Goal: Task Accomplishment & Management: Complete application form

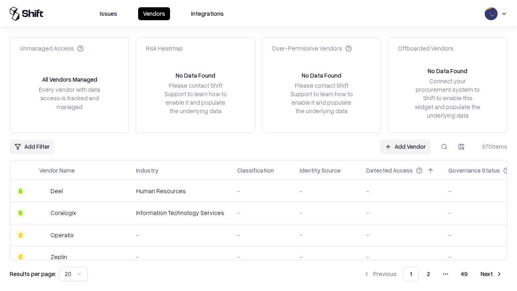
click at [405, 146] on link "Add Vendor" at bounding box center [405, 146] width 51 height 15
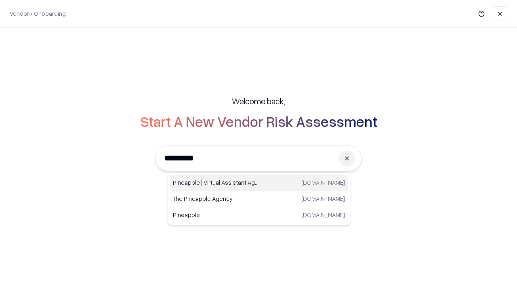
click at [259, 183] on div "Pineapple | Virtual Assistant Agency [DOMAIN_NAME]" at bounding box center [259, 183] width 179 height 16
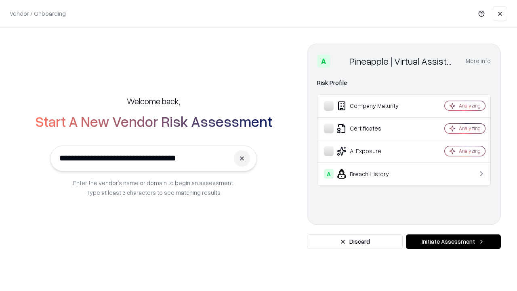
type input "**********"
click at [453, 242] on button "Initiate Assessment" at bounding box center [453, 241] width 95 height 15
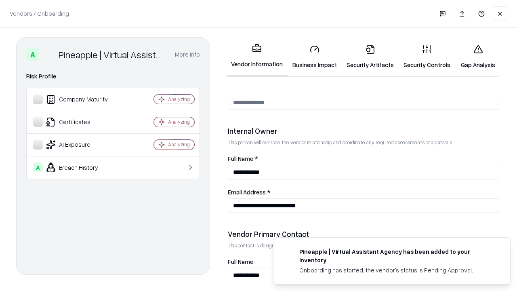
scroll to position [419, 0]
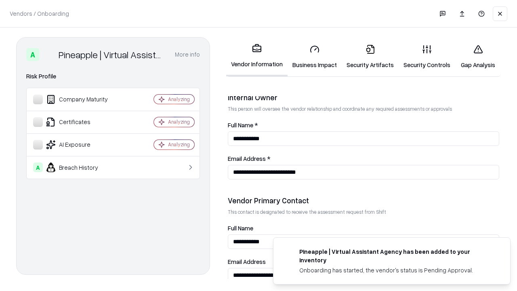
click at [315, 57] on link "Business Impact" at bounding box center [315, 57] width 54 height 38
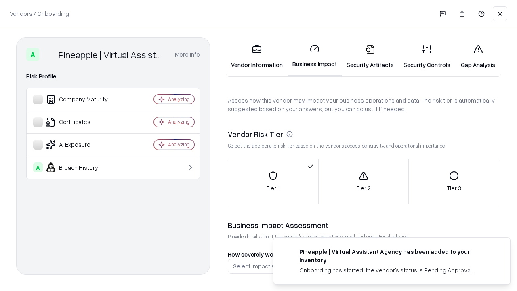
click at [478, 57] on link "Gap Analysis" at bounding box center [478, 57] width 46 height 38
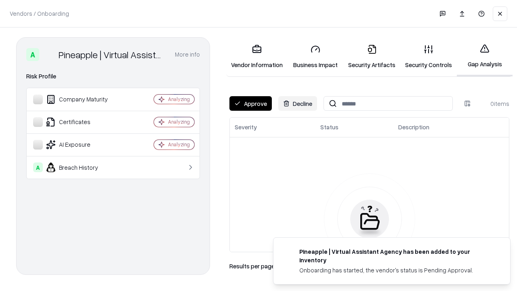
click at [251, 103] on button "Approve" at bounding box center [251, 103] width 42 height 15
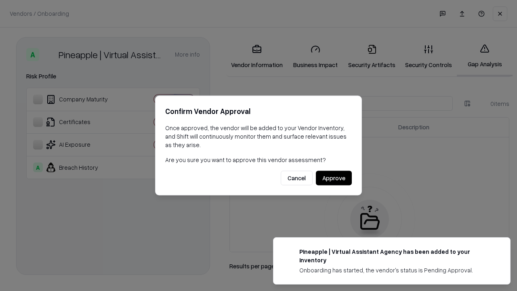
click at [334, 178] on button "Approve" at bounding box center [334, 178] width 36 height 15
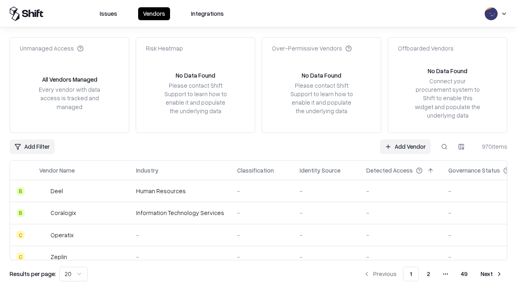
type input "**********"
click at [405, 146] on link "Add Vendor" at bounding box center [405, 146] width 51 height 15
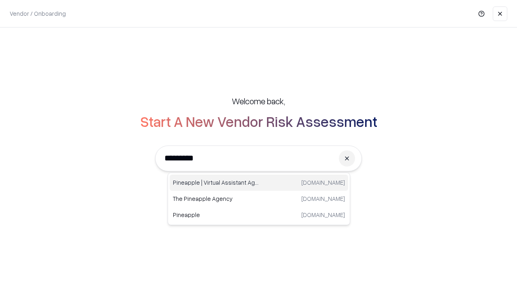
click at [259, 183] on div "Pineapple | Virtual Assistant Agency [DOMAIN_NAME]" at bounding box center [259, 183] width 179 height 16
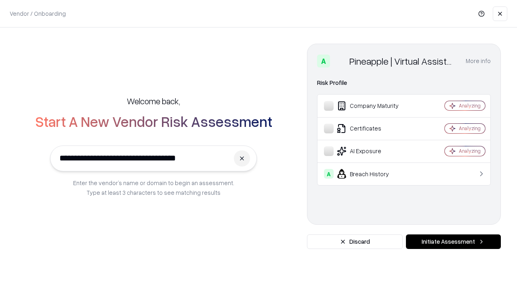
type input "**********"
click at [453, 242] on button "Initiate Assessment" at bounding box center [453, 241] width 95 height 15
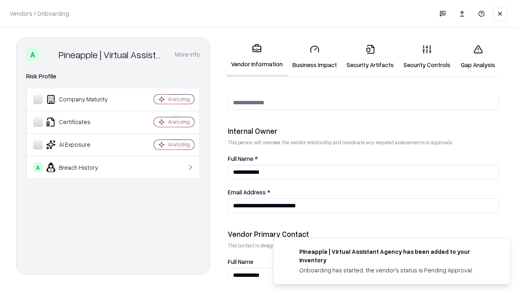
scroll to position [419, 0]
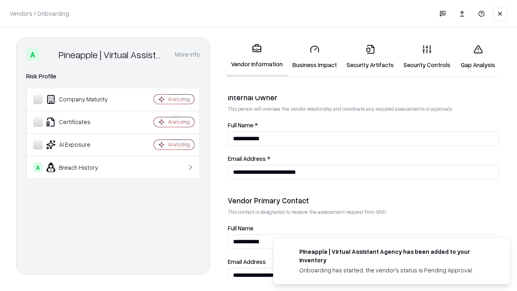
click at [478, 57] on link "Gap Analysis" at bounding box center [478, 57] width 46 height 38
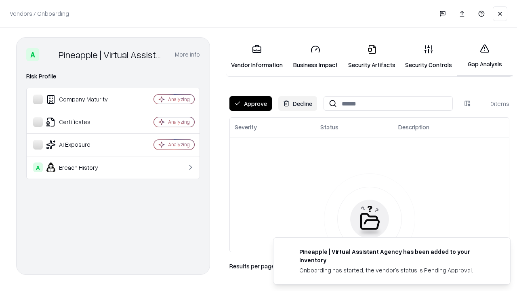
click at [251, 103] on button "Approve" at bounding box center [251, 103] width 42 height 15
